Goal: Use online tool/utility: Utilize a website feature to perform a specific function

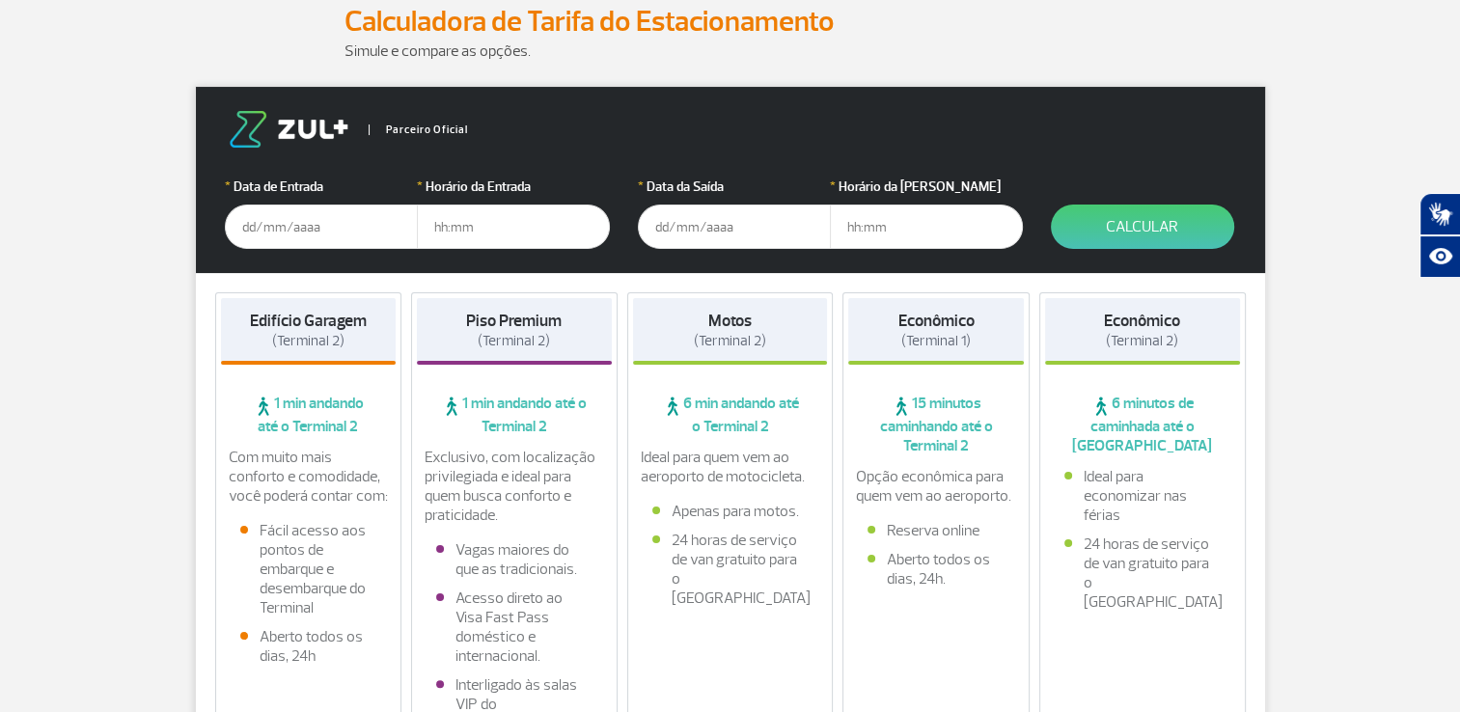
scroll to position [290, 0]
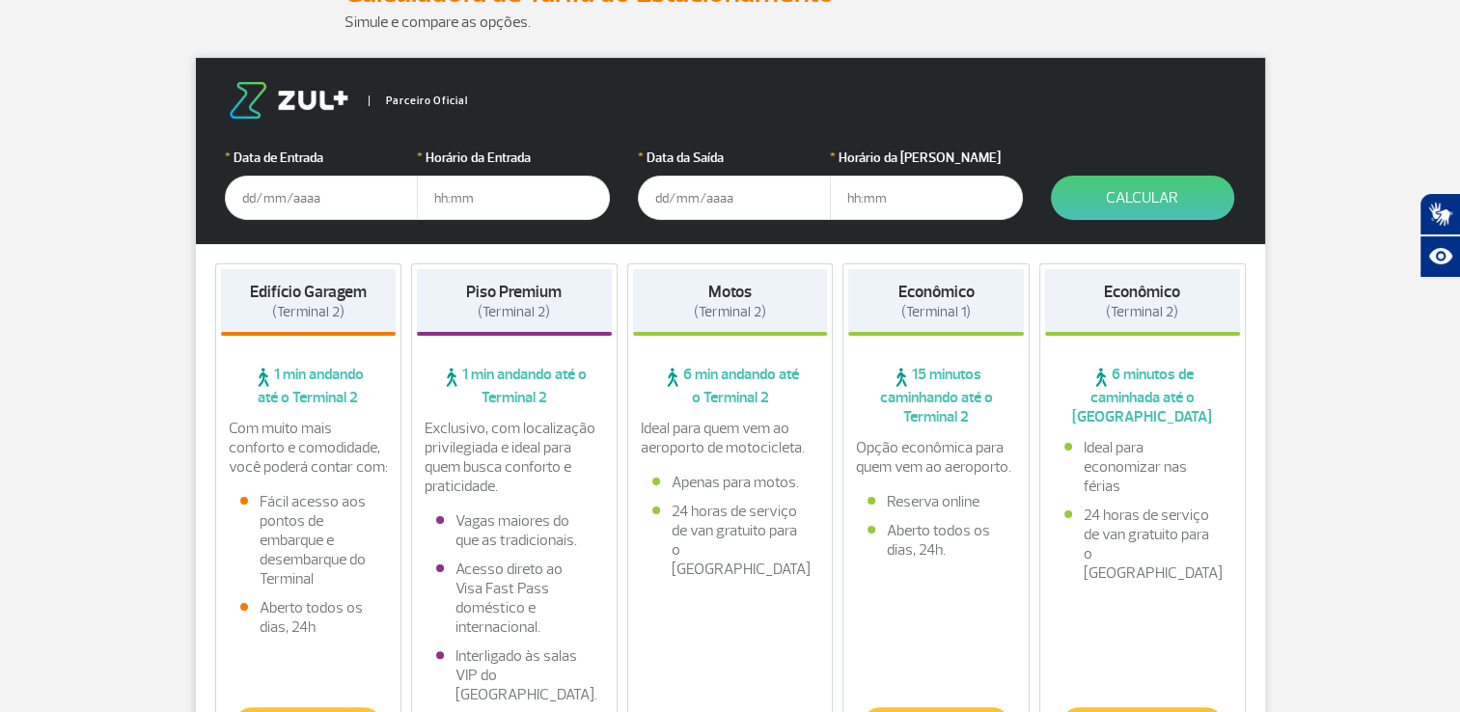
click at [279, 196] on input "text" at bounding box center [321, 198] width 193 height 44
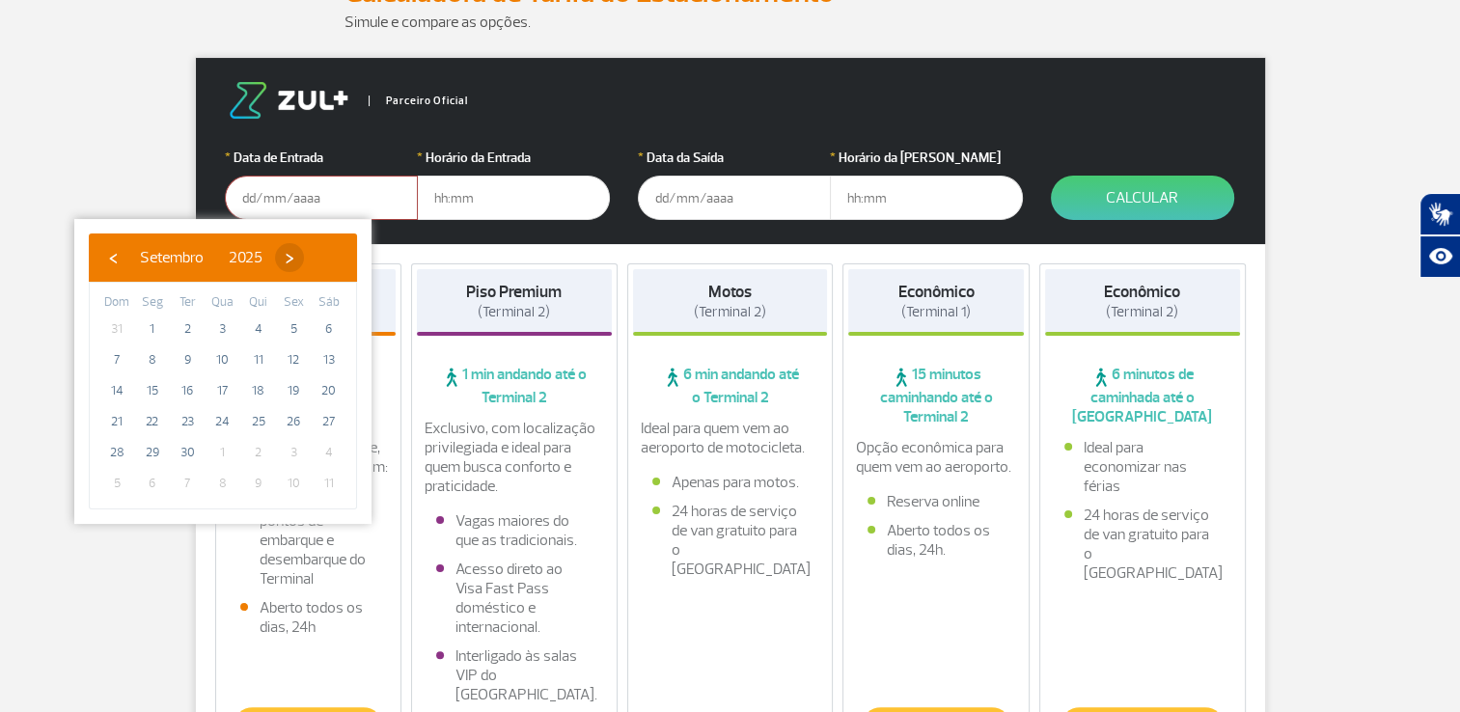
click at [304, 253] on span "›" at bounding box center [289, 257] width 29 height 29
click at [156, 367] on span "6" at bounding box center [152, 360] width 31 height 31
type input "[DATE]"
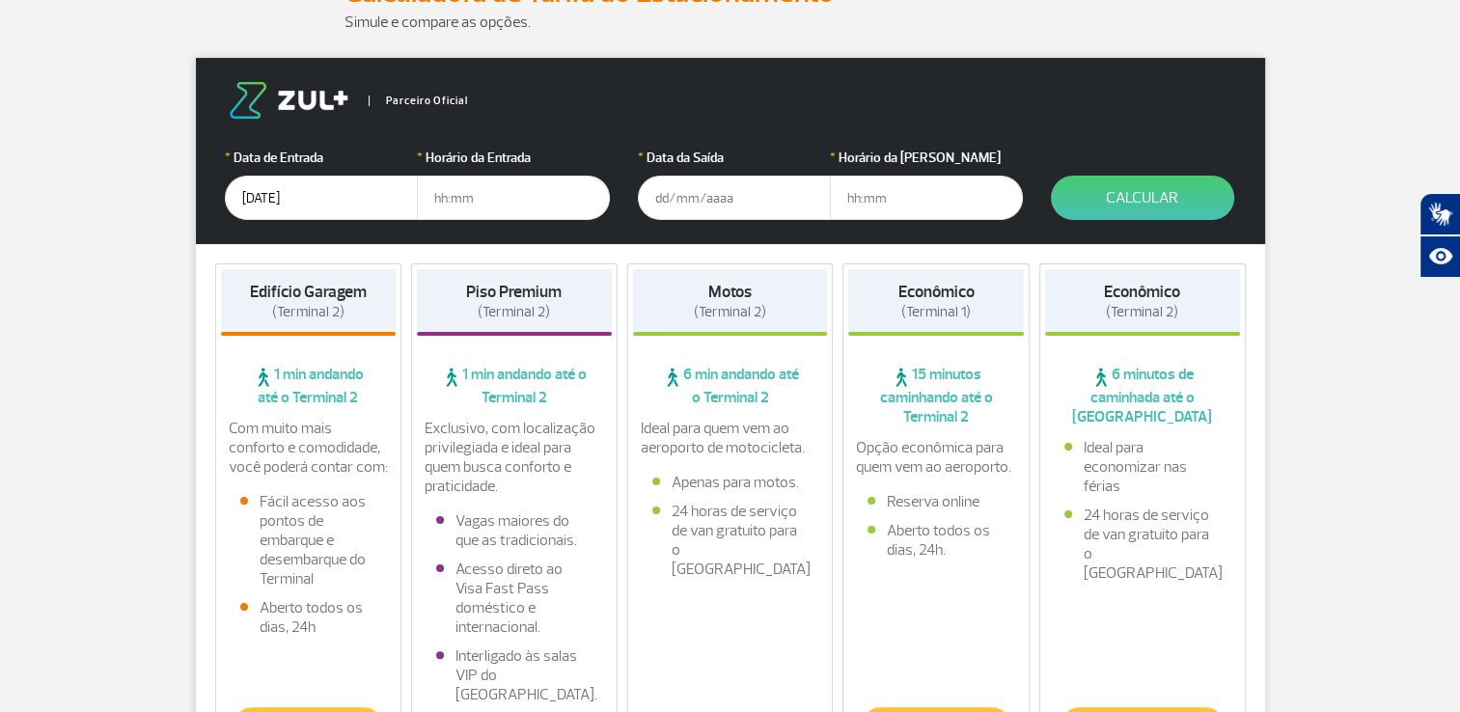
click at [439, 202] on input "text" at bounding box center [513, 198] width 193 height 44
type input "5"
type input "05:00"
click at [658, 200] on input "text" at bounding box center [734, 198] width 193 height 44
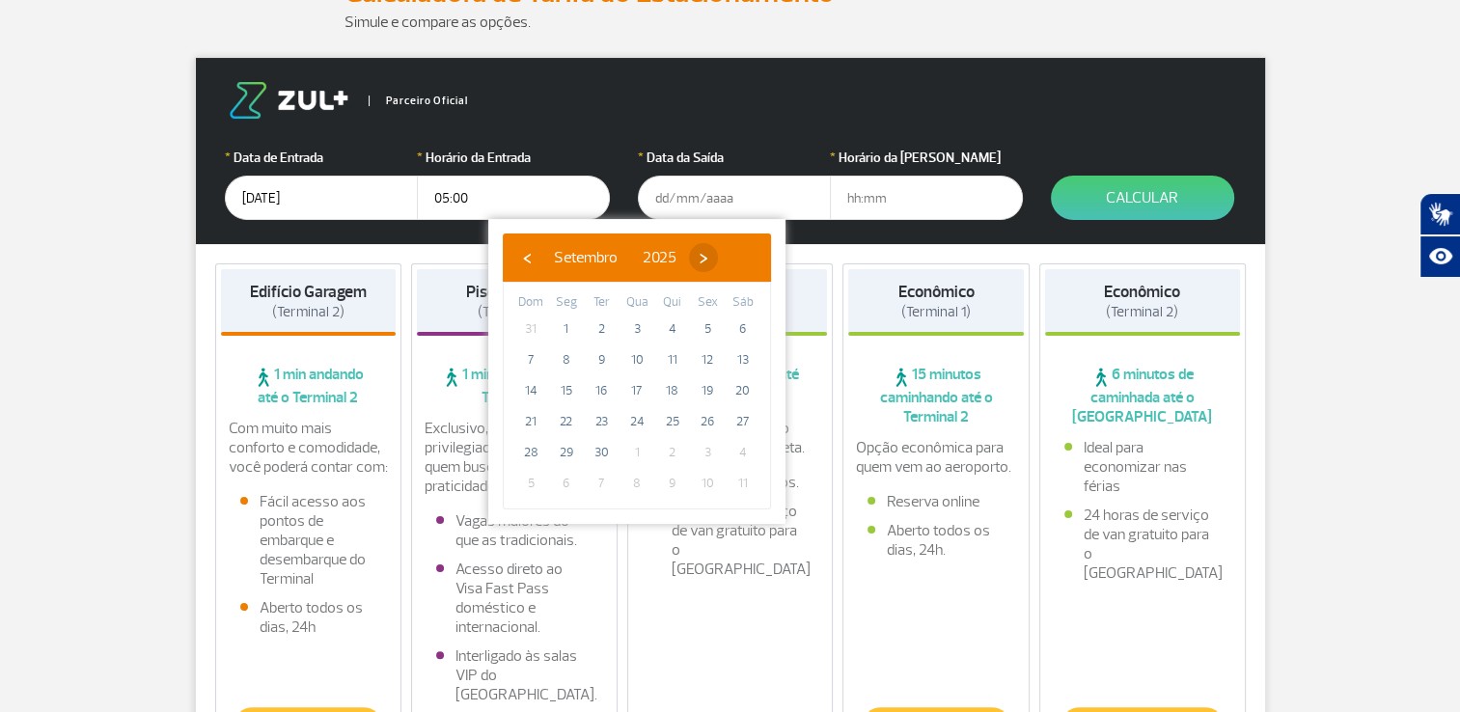
click at [718, 261] on span "›" at bounding box center [703, 257] width 29 height 29
click at [570, 365] on span "6" at bounding box center [566, 360] width 31 height 31
type input "[DATE]"
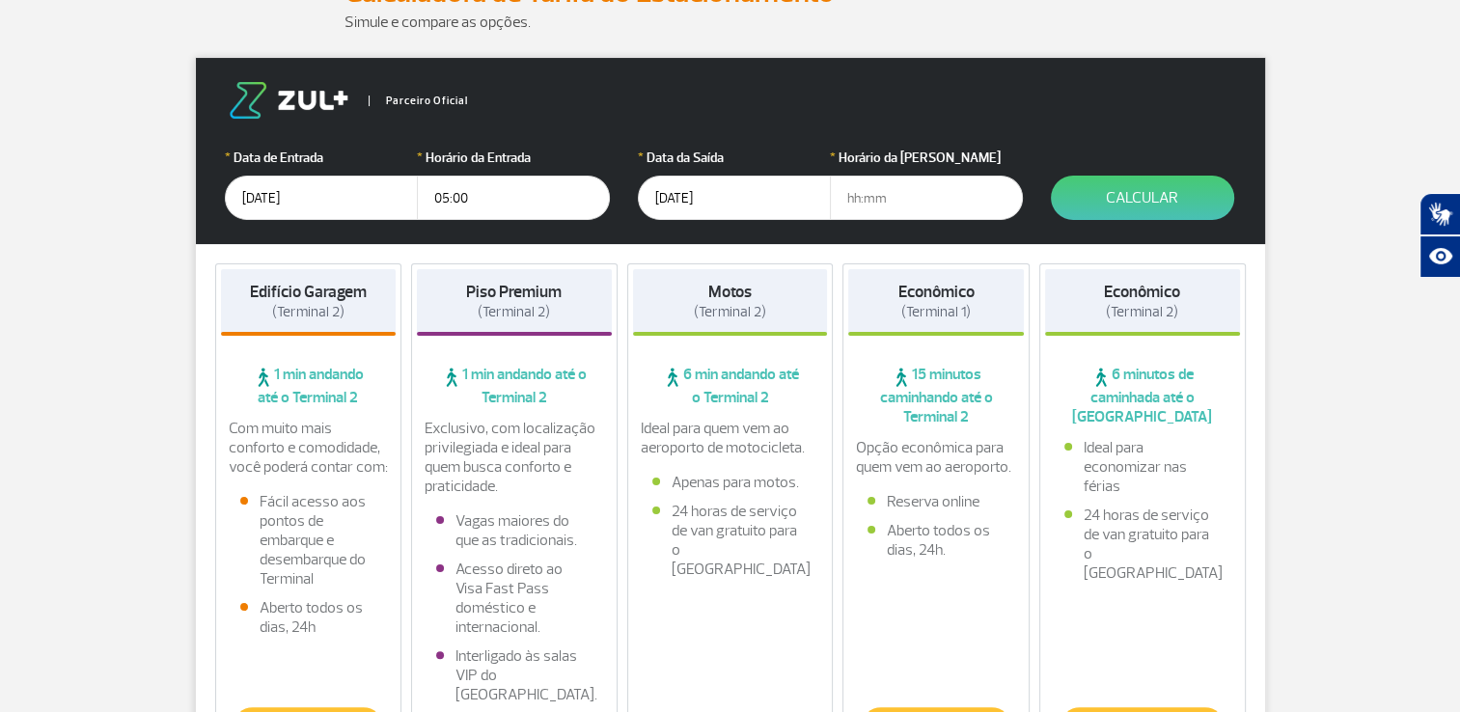
click at [852, 206] on input "text" at bounding box center [926, 198] width 193 height 44
type input "00:00"
click at [1122, 199] on button "Calcular" at bounding box center [1142, 198] width 183 height 44
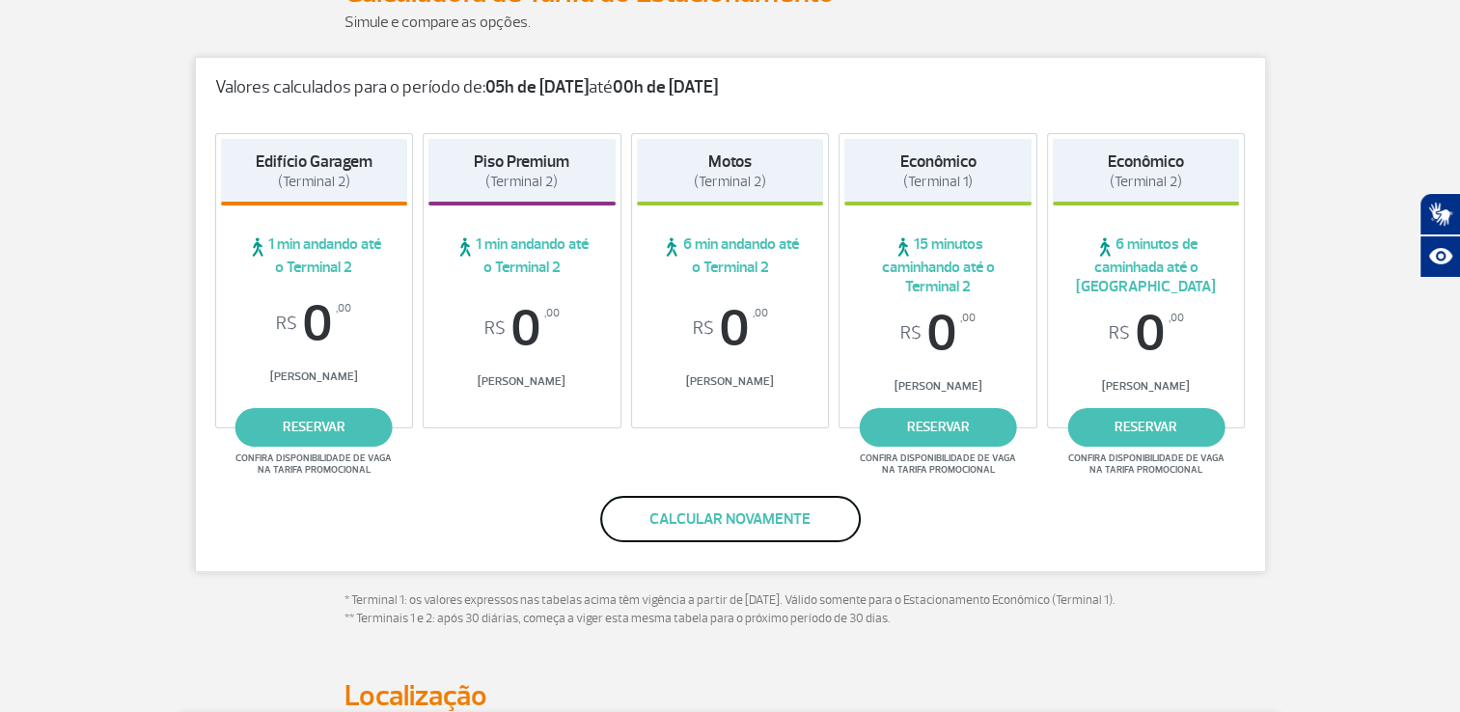
click at [683, 522] on button "Calcular novamente" at bounding box center [730, 519] width 261 height 46
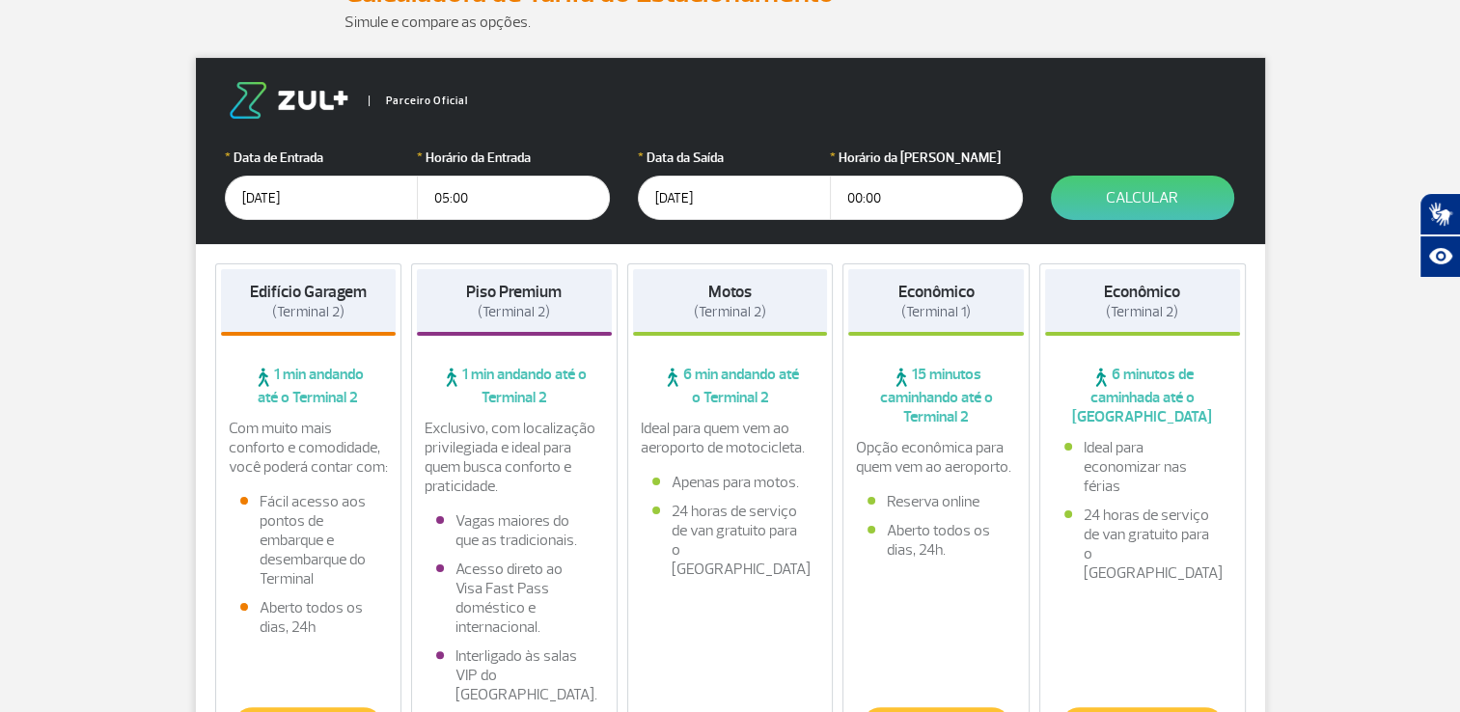
drag, startPoint x: 896, startPoint y: 195, endPoint x: 830, endPoint y: 214, distance: 68.4
click at [830, 214] on input "00:00" at bounding box center [926, 198] width 193 height 44
type input "23:59"
click at [1162, 193] on button "Calcular" at bounding box center [1142, 198] width 183 height 44
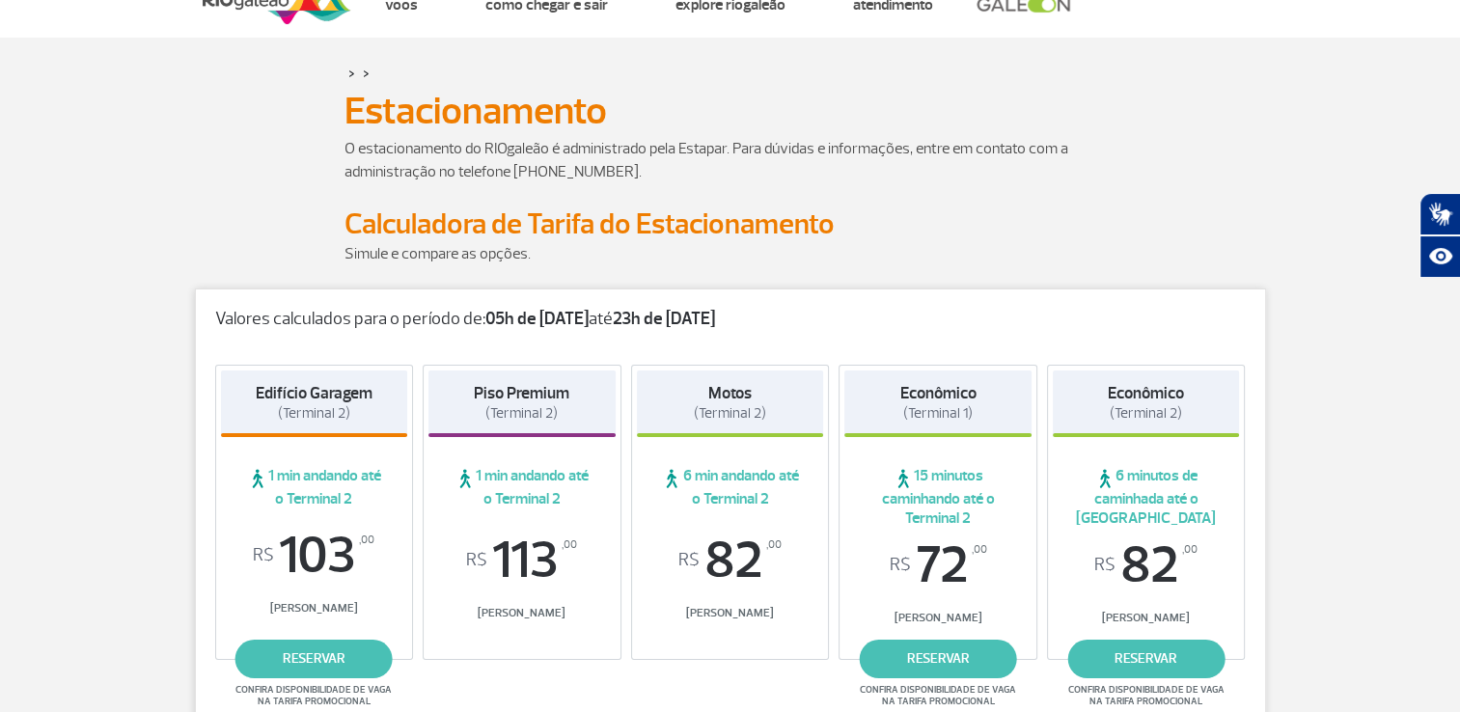
scroll to position [0, 0]
